Goal: Task Accomplishment & Management: Manage account settings

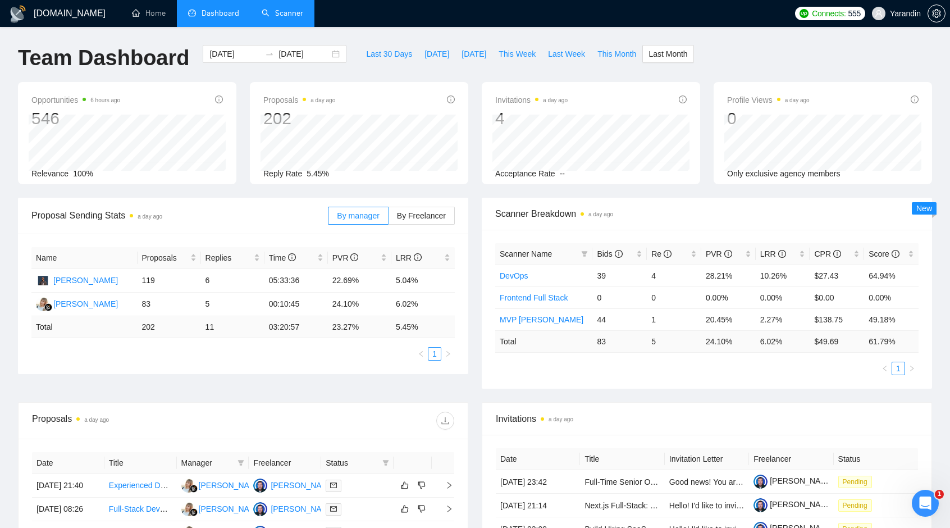
click at [282, 11] on link "Scanner" at bounding box center [283, 13] width 42 height 10
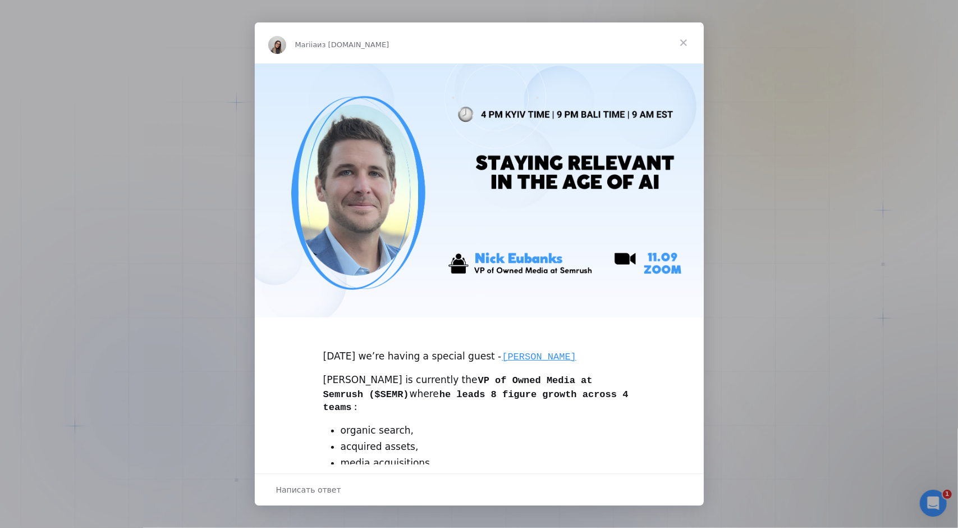
click at [689, 39] on span "Закрыть" at bounding box center [683, 42] width 40 height 40
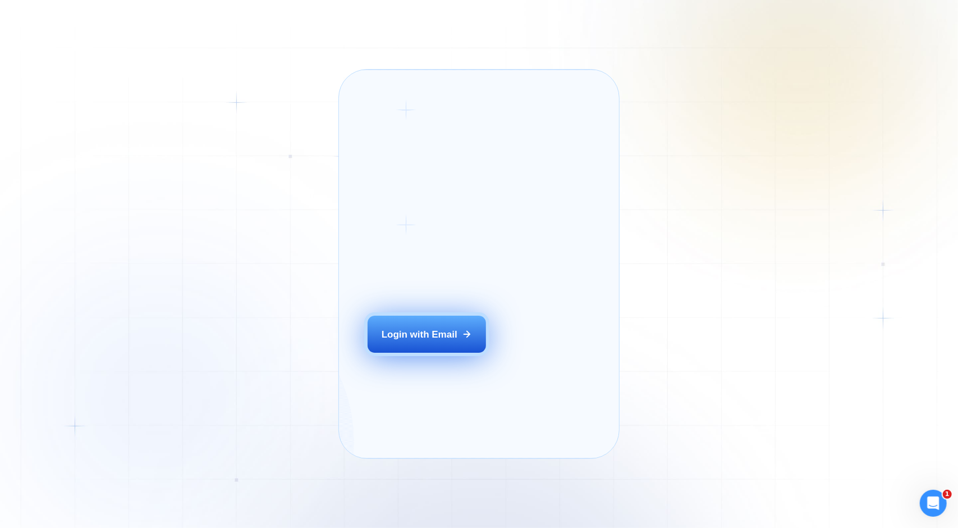
click at [411, 352] on button "Login with Email" at bounding box center [427, 333] width 118 height 37
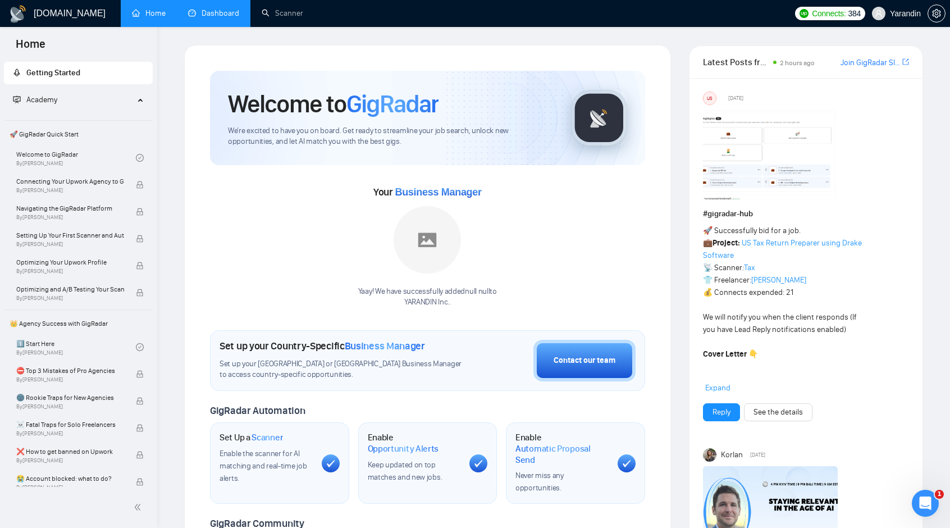
click at [223, 12] on link "Dashboard" at bounding box center [213, 13] width 51 height 10
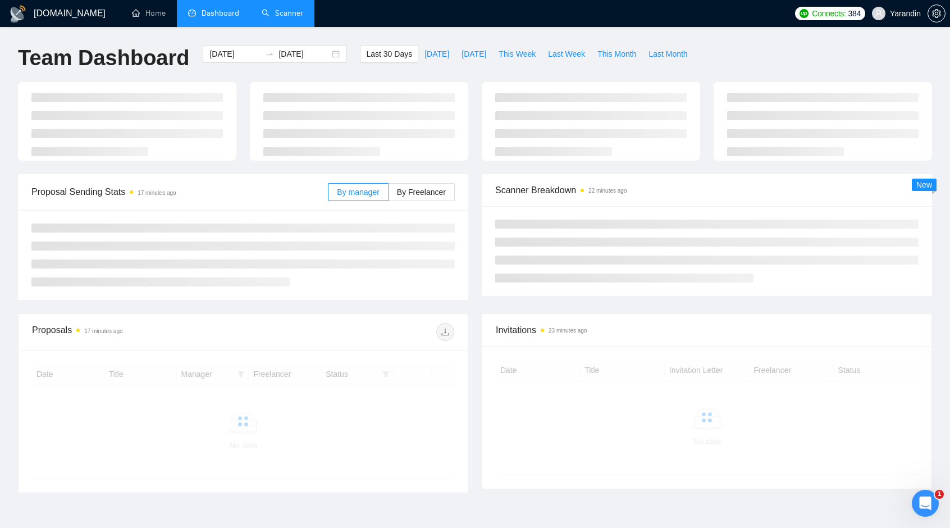
click at [278, 13] on link "Scanner" at bounding box center [283, 13] width 42 height 10
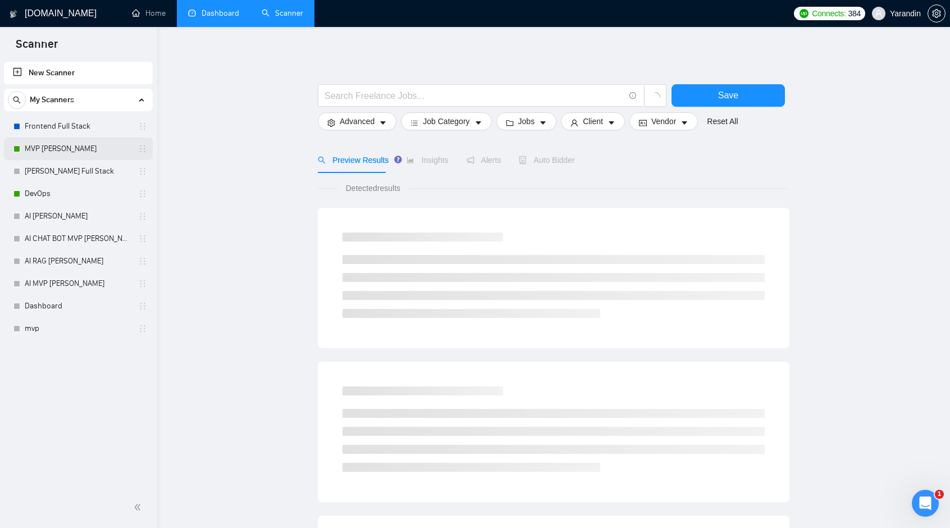
click at [57, 148] on link "MVP [PERSON_NAME]" at bounding box center [78, 149] width 107 height 22
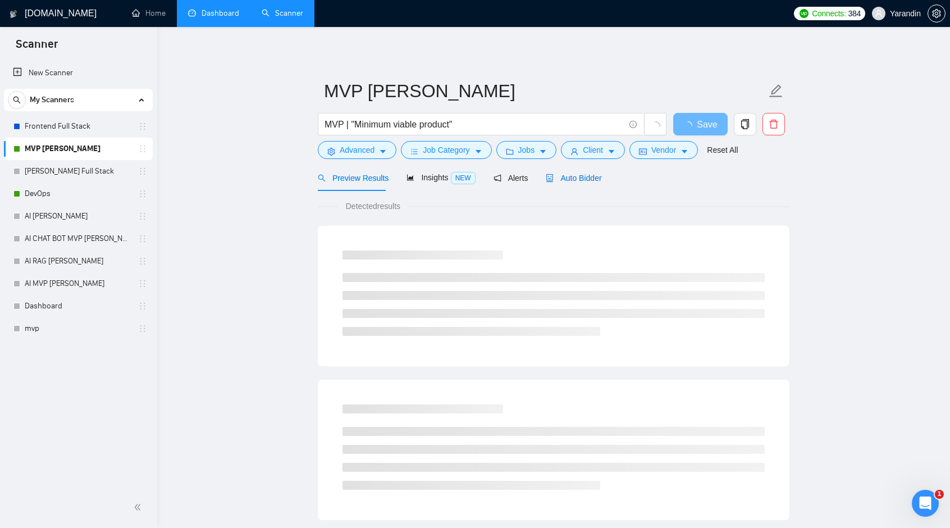
click at [574, 175] on span "Auto Bidder" at bounding box center [574, 177] width 56 height 9
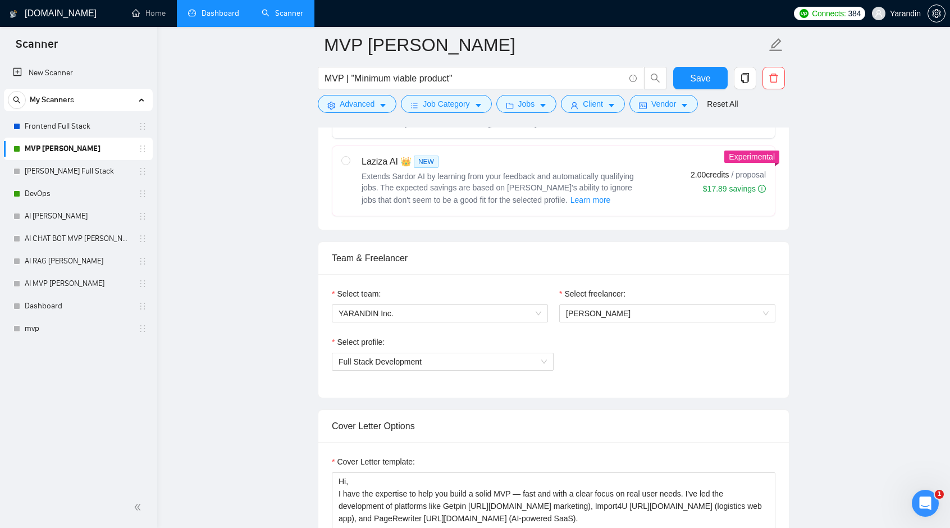
scroll to position [674, 0]
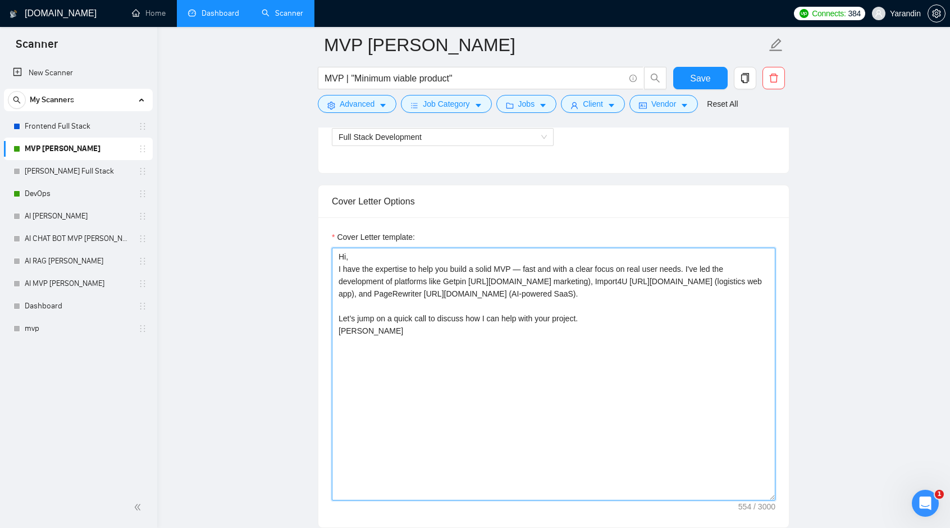
drag, startPoint x: 355, startPoint y: 367, endPoint x: 333, endPoint y: 368, distance: 21.9
click at [333, 368] on textarea "Hi, I have the expertise to help you build a solid MVP — fast and with a clear …" at bounding box center [553, 374] width 443 height 253
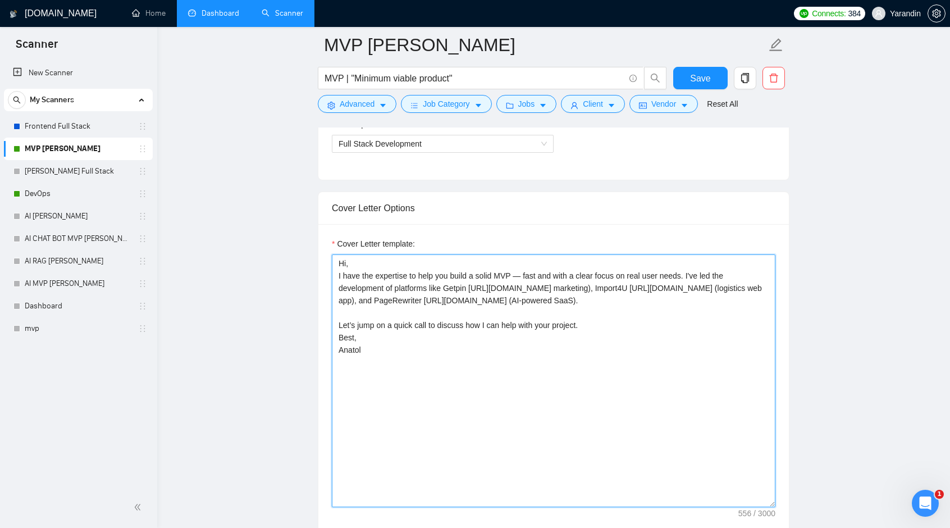
scroll to position [617, 0]
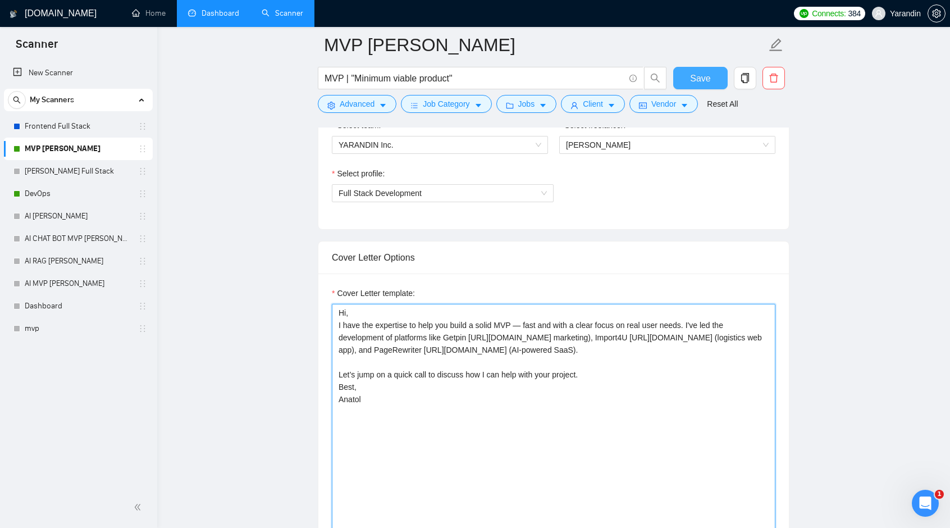
type textarea "Hi, I have the expertise to help you build a solid MVP — fast and with a clear …"
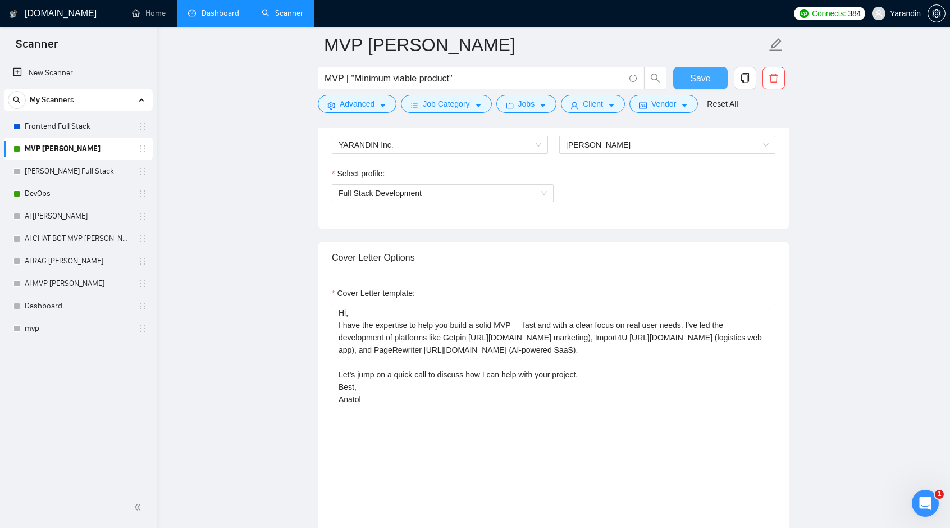
click at [689, 80] on button "Save" at bounding box center [700, 78] width 54 height 22
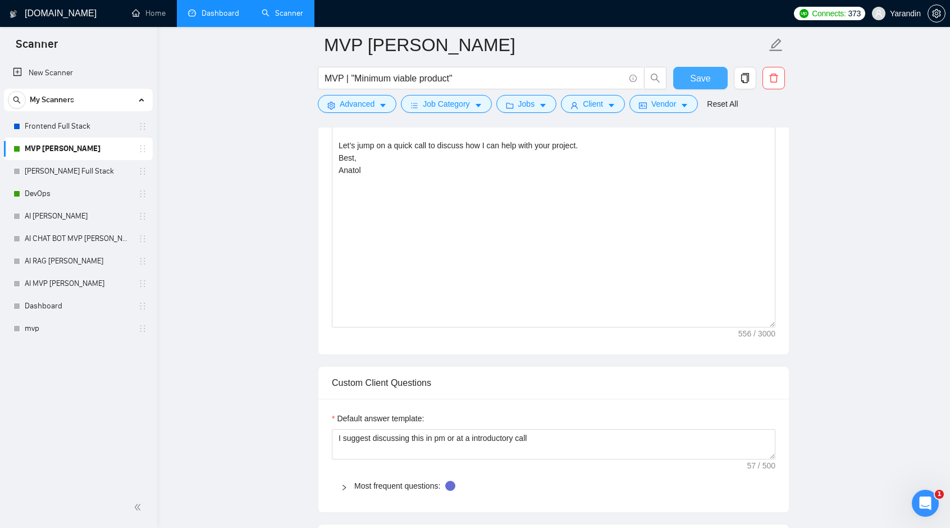
scroll to position [786, 0]
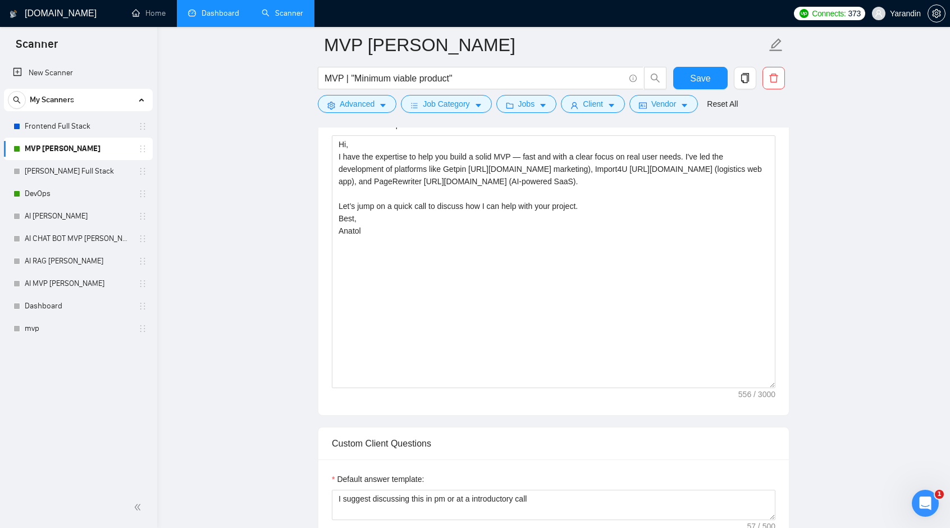
click at [209, 16] on link "Dashboard" at bounding box center [213, 13] width 51 height 10
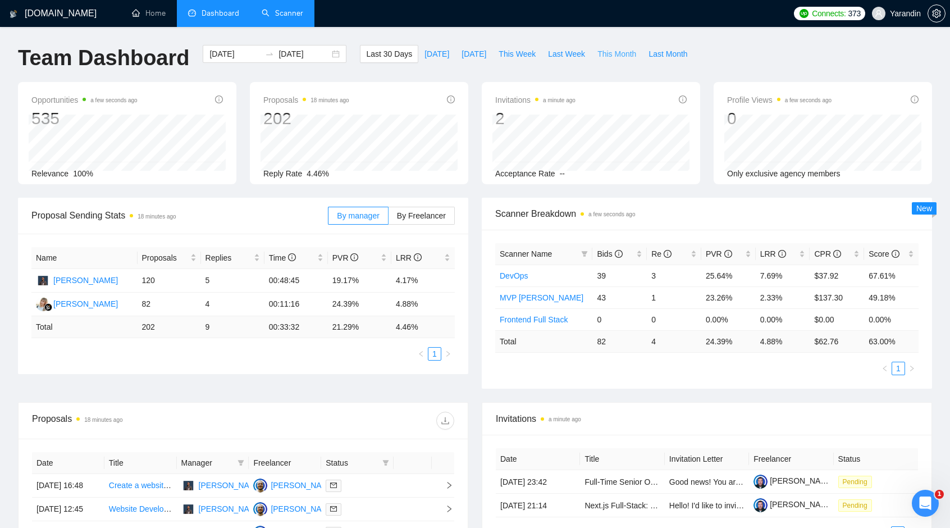
click at [602, 49] on span "This Month" at bounding box center [616, 54] width 39 height 12
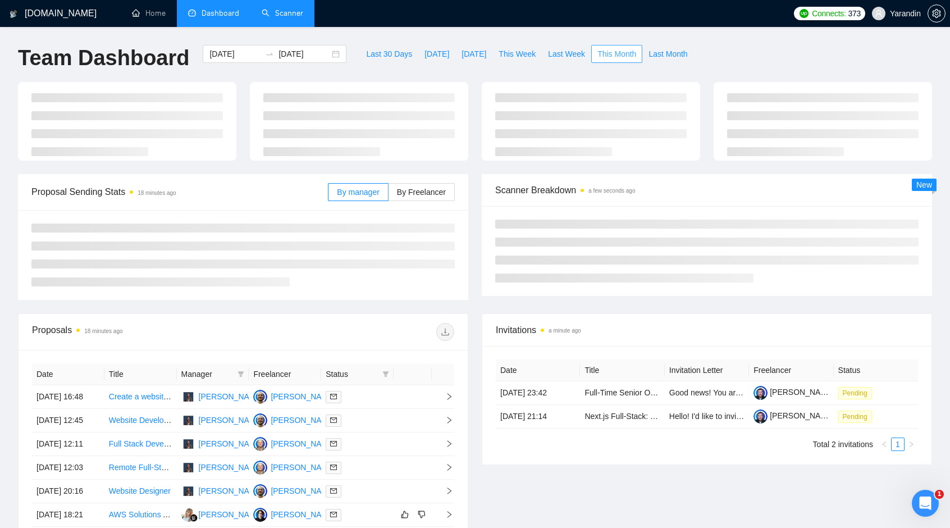
type input "[DATE]"
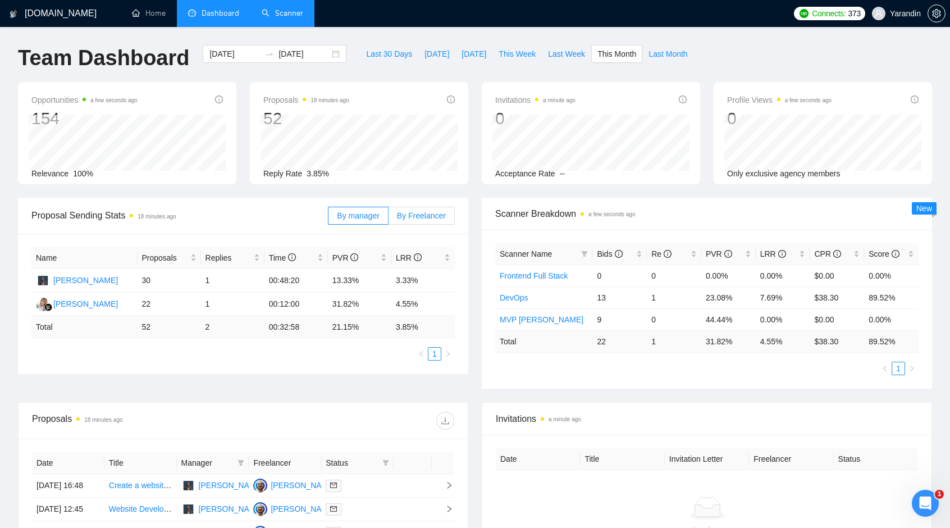
click at [408, 215] on span "By Freelancer" at bounding box center [421, 215] width 49 height 9
click at [388, 218] on input "By Freelancer" at bounding box center [388, 218] width 0 height 0
